Goal: Find specific page/section: Find specific page/section

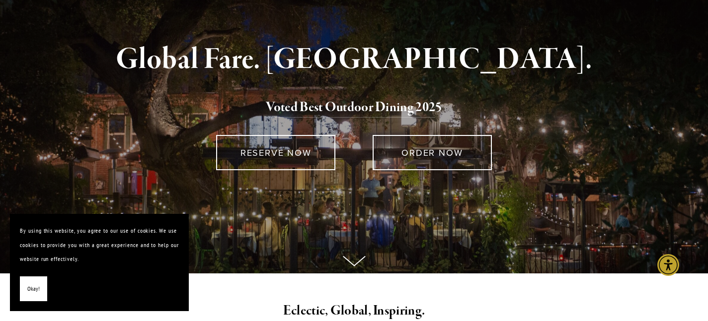
scroll to position [72, 0]
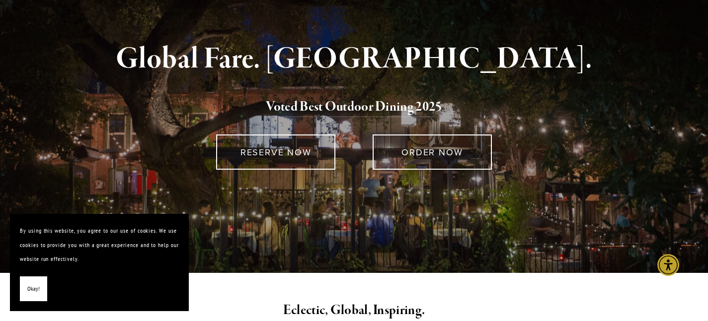
click at [26, 288] on button "Okay!" at bounding box center [33, 289] width 27 height 25
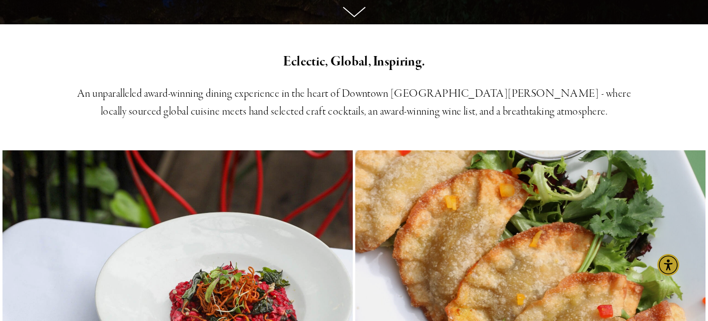
scroll to position [0, 0]
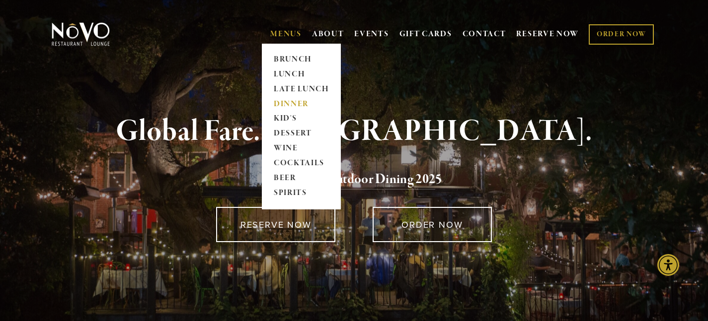
click at [288, 103] on link "DINNER" at bounding box center [301, 104] width 62 height 15
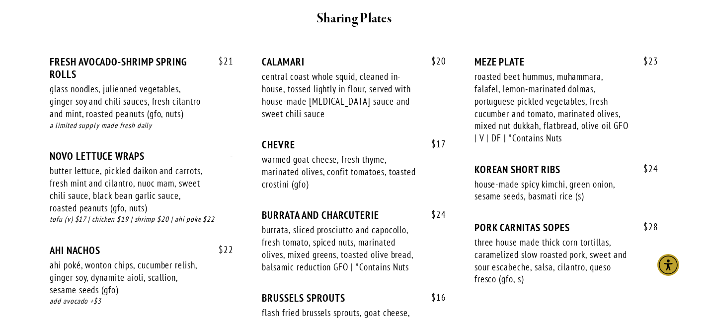
scroll to position [541, 0]
